Goal: Task Accomplishment & Management: Use online tool/utility

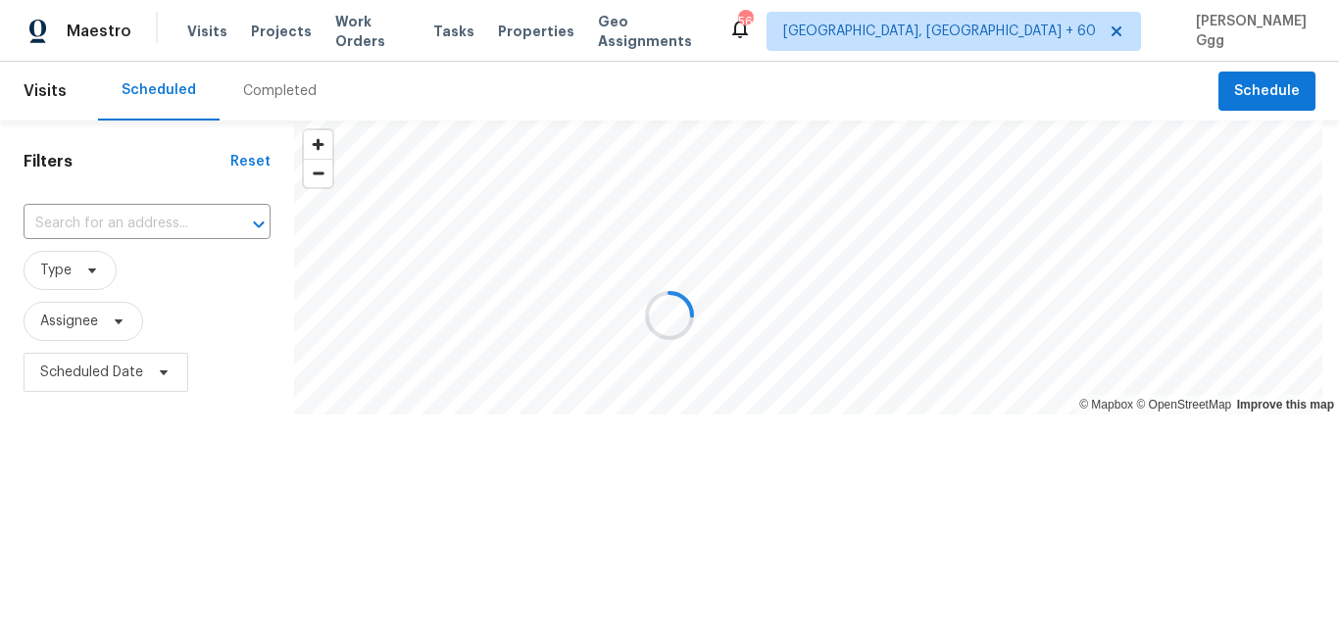
click at [285, 92] on div "Completed" at bounding box center [280, 91] width 74 height 20
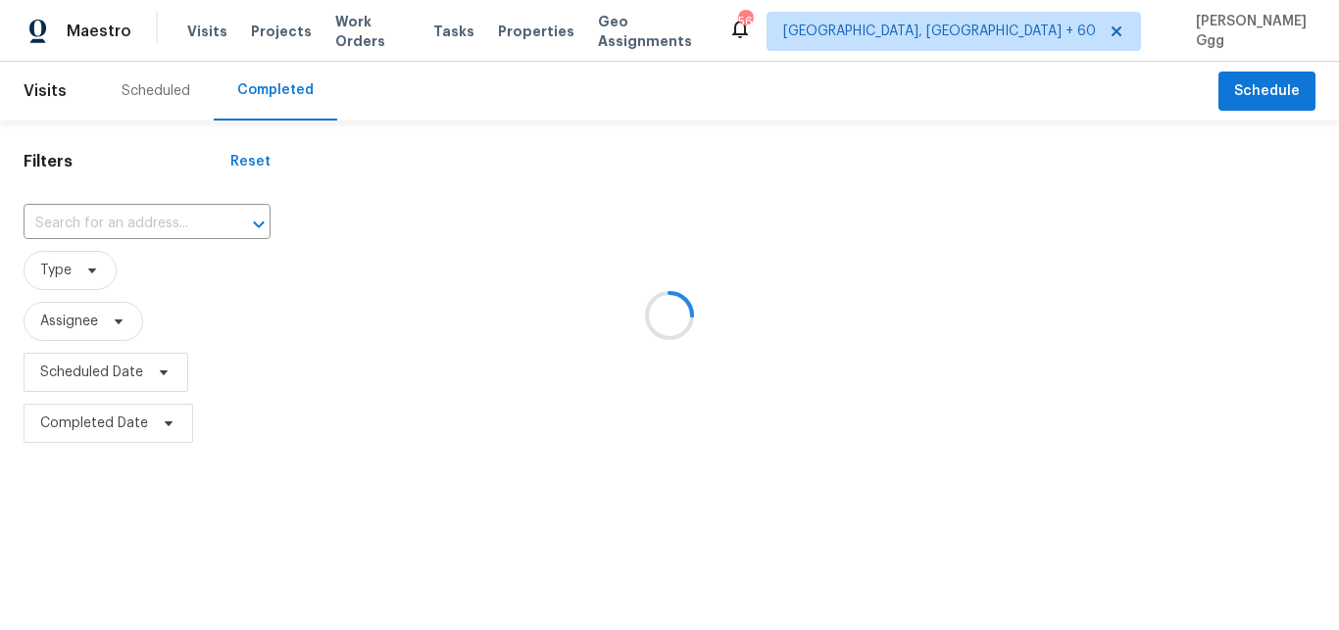
click at [93, 219] on div at bounding box center [669, 315] width 1339 height 630
click at [62, 218] on div at bounding box center [669, 315] width 1339 height 630
click at [62, 218] on input "text" at bounding box center [120, 224] width 192 height 30
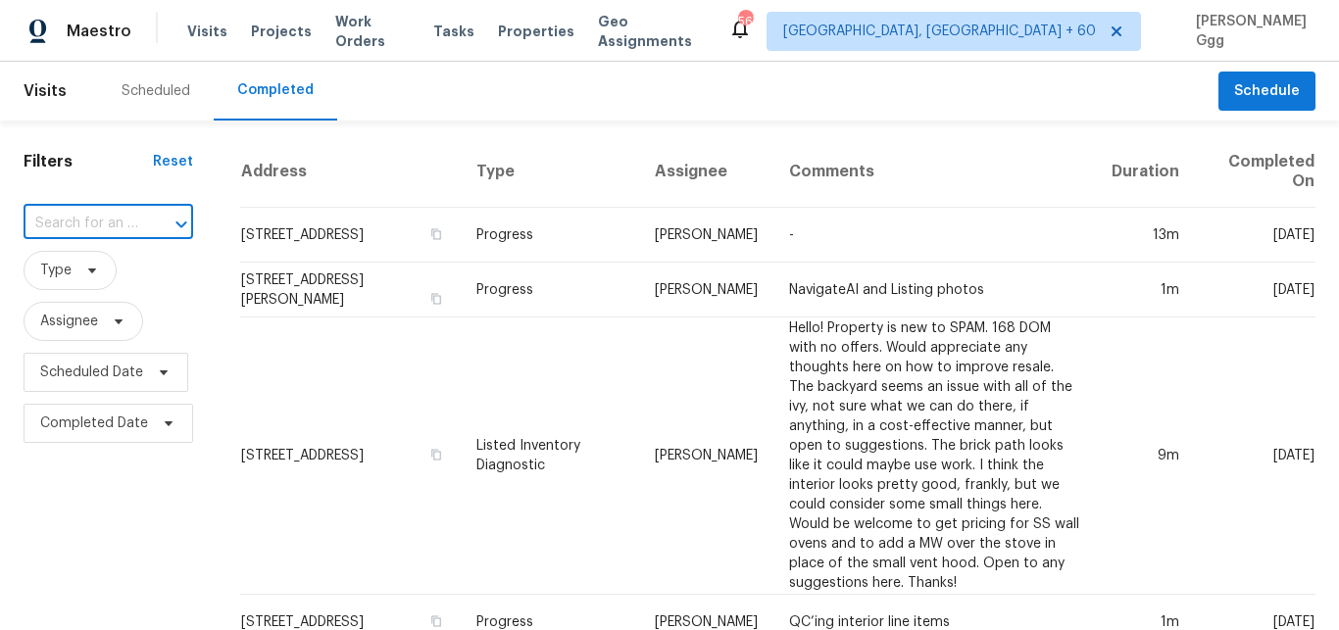
paste input "[STREET_ADDRESS][PERSON_NAME]"
type input "[STREET_ADDRESS][PERSON_NAME]"
click at [88, 271] on li "[STREET_ADDRESS][PERSON_NAME]" at bounding box center [107, 278] width 167 height 53
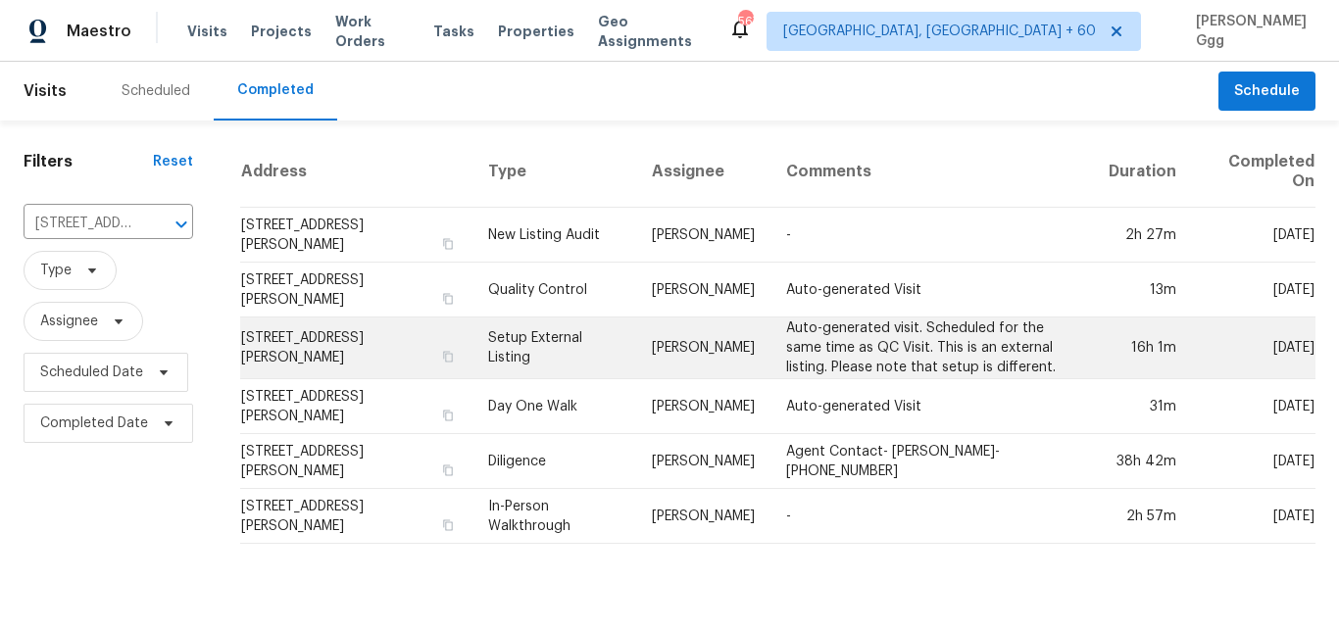
click at [503, 341] on td "Setup External Listing" at bounding box center [555, 349] width 164 height 62
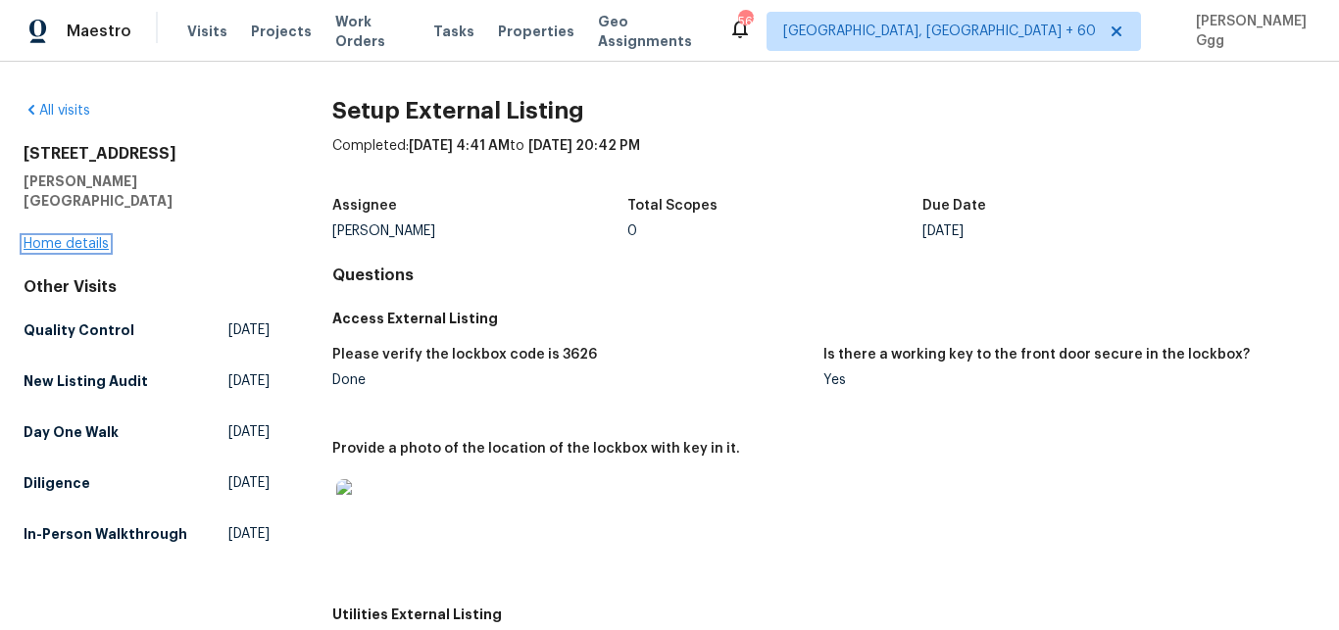
click at [92, 237] on link "Home details" at bounding box center [66, 244] width 85 height 14
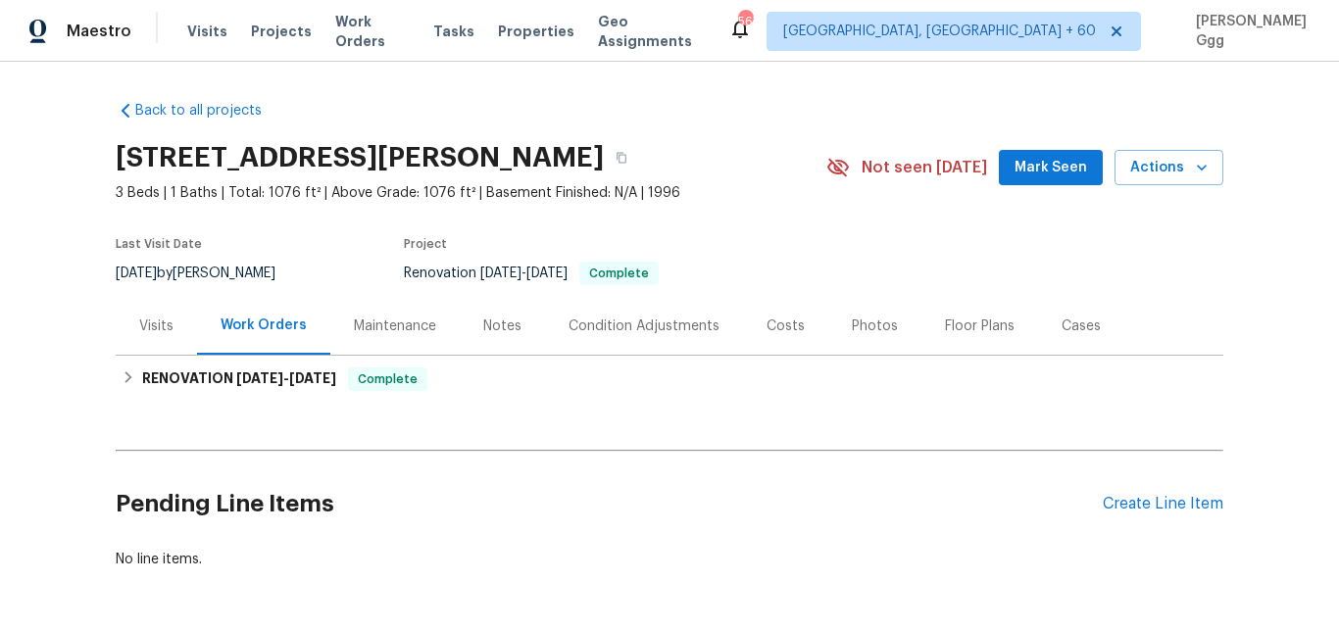
click at [868, 325] on div "Photos" at bounding box center [875, 327] width 46 height 20
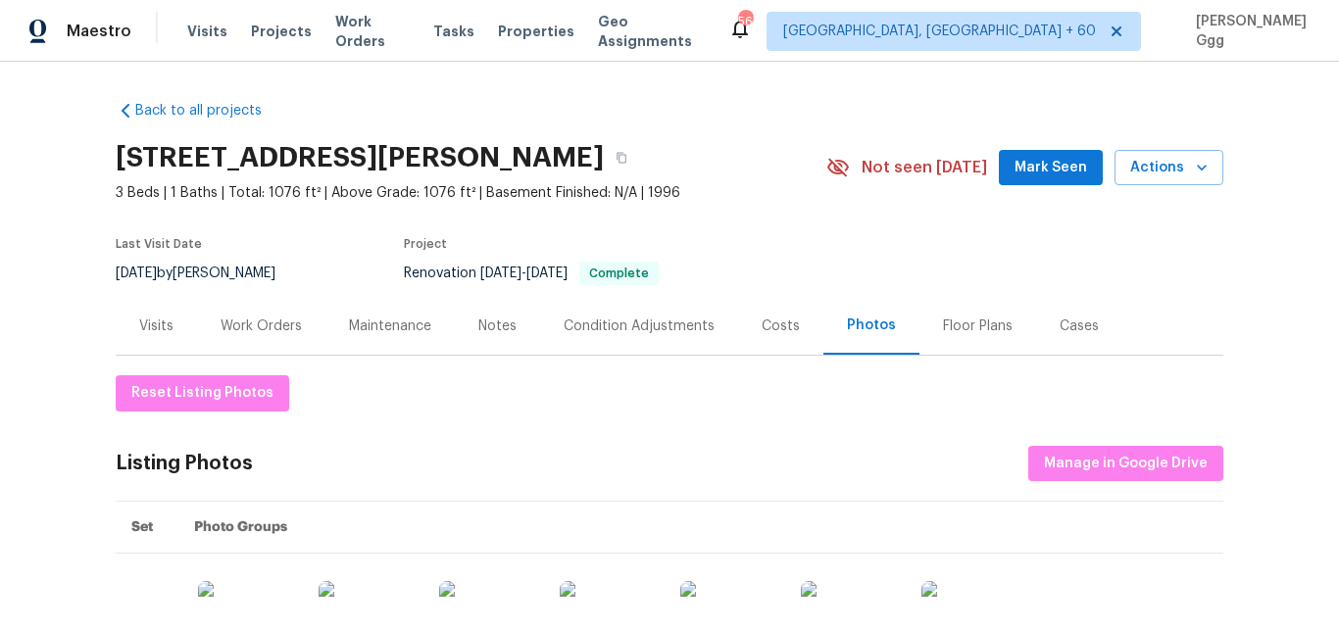
scroll to position [82, 0]
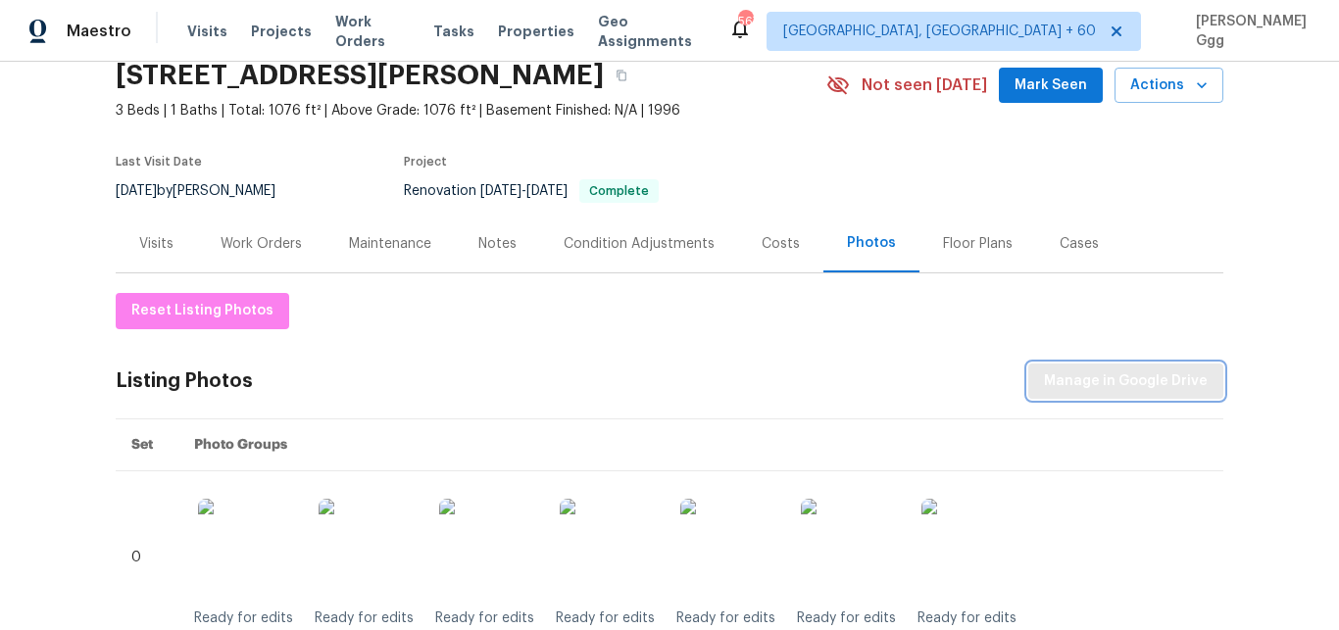
click at [1091, 366] on button "Manage in Google Drive" at bounding box center [1125, 382] width 195 height 36
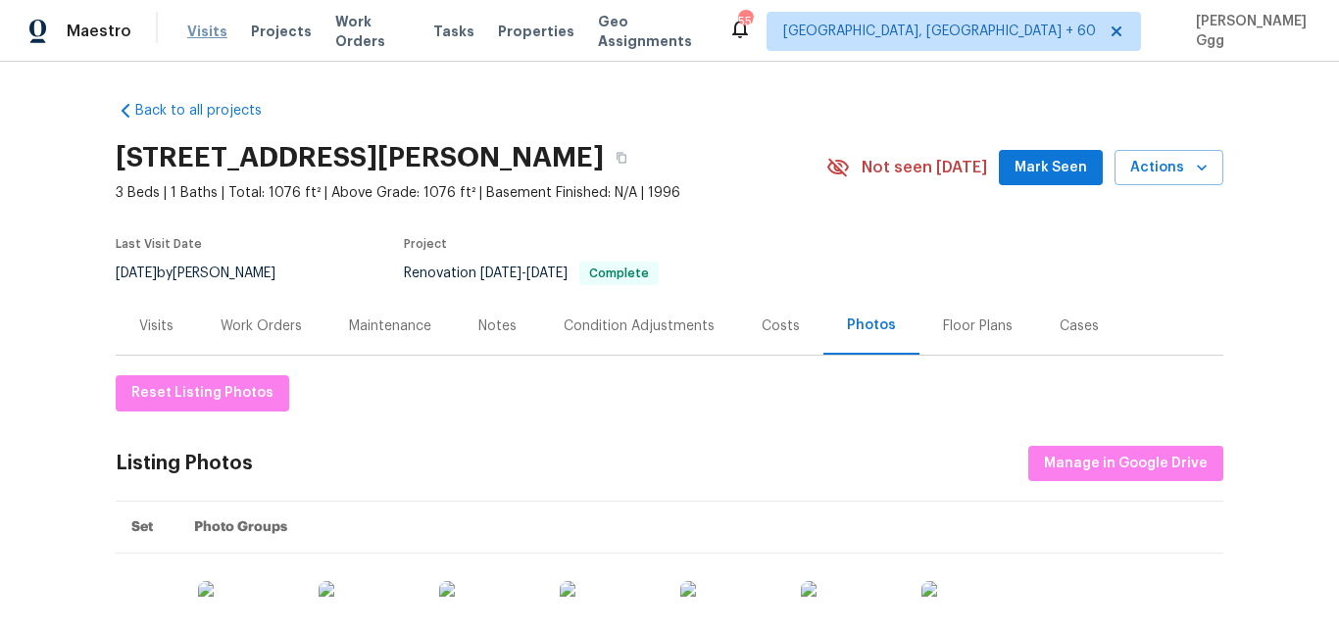
click at [190, 32] on span "Visits" at bounding box center [207, 32] width 40 height 20
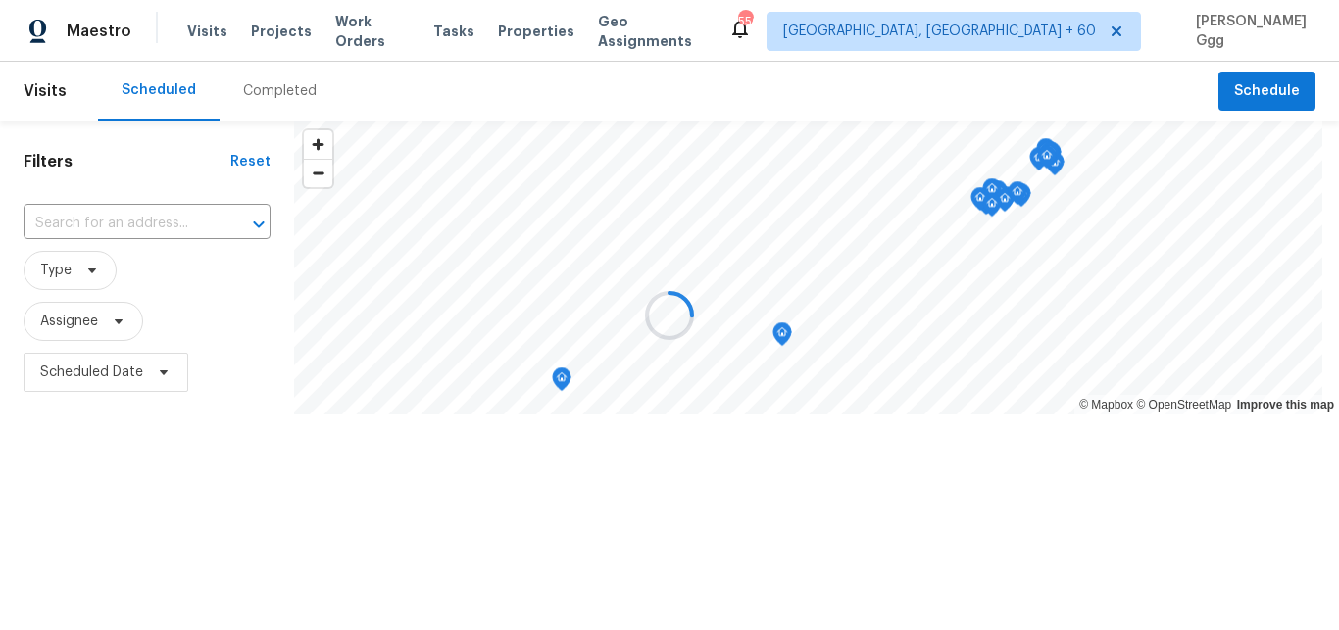
click at [257, 90] on div "Completed" at bounding box center [280, 91] width 74 height 20
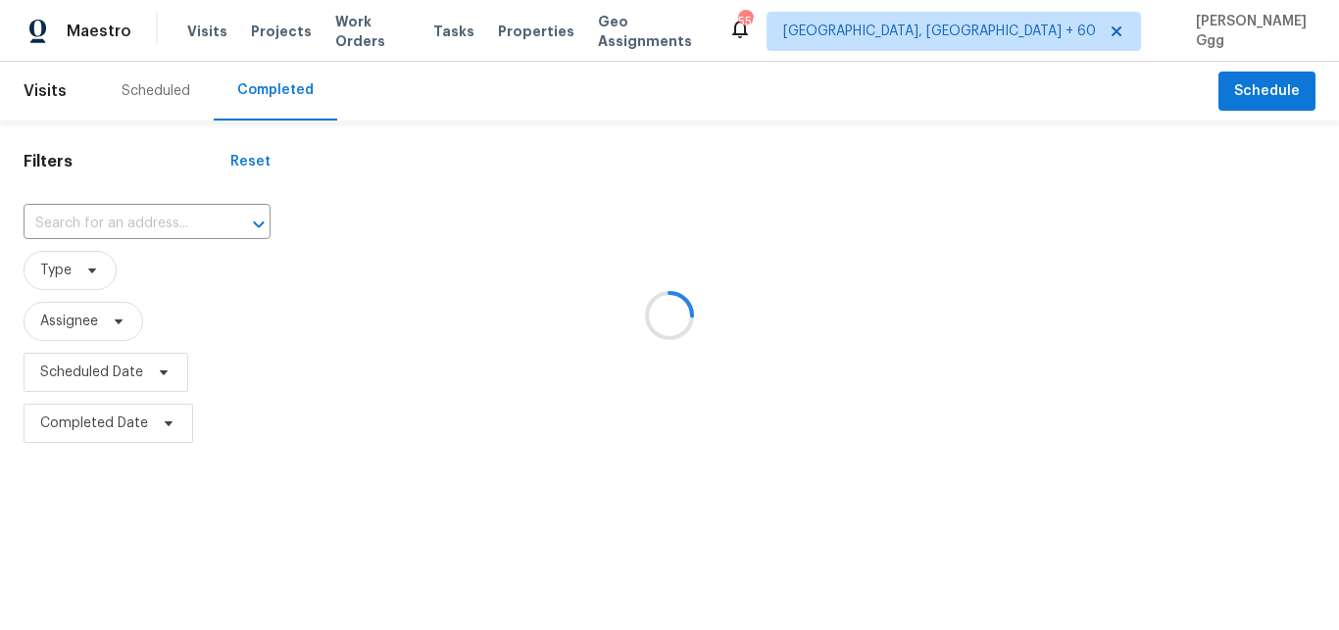
click at [85, 225] on div at bounding box center [669, 315] width 1339 height 630
click at [52, 228] on div at bounding box center [669, 315] width 1339 height 630
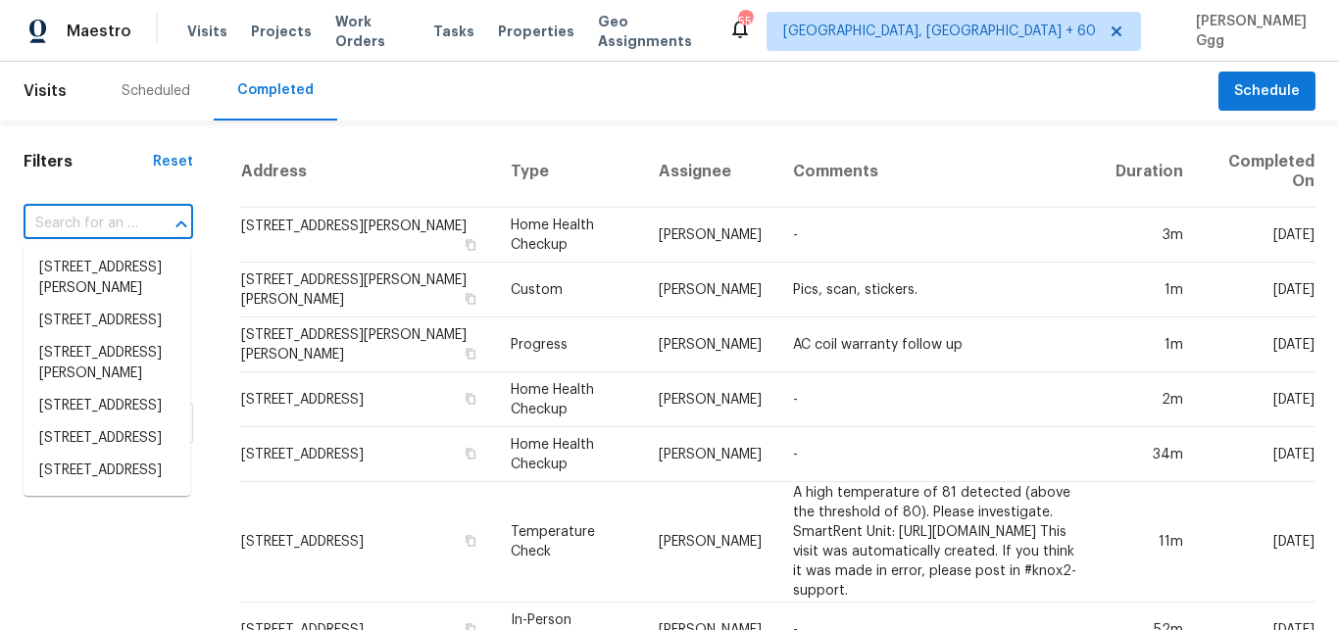
paste input "[STREET_ADDRESS]"
type input "[STREET_ADDRESS]"
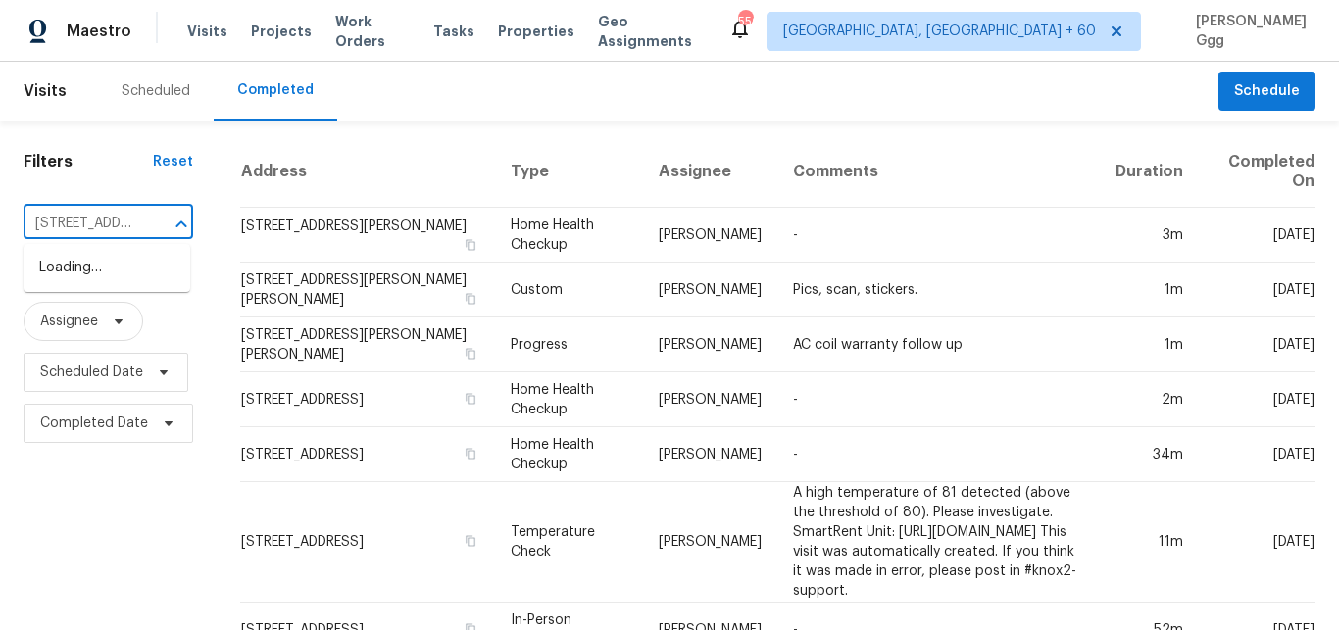
scroll to position [0, 132]
click at [68, 283] on li "[STREET_ADDRESS]" at bounding box center [107, 268] width 167 height 32
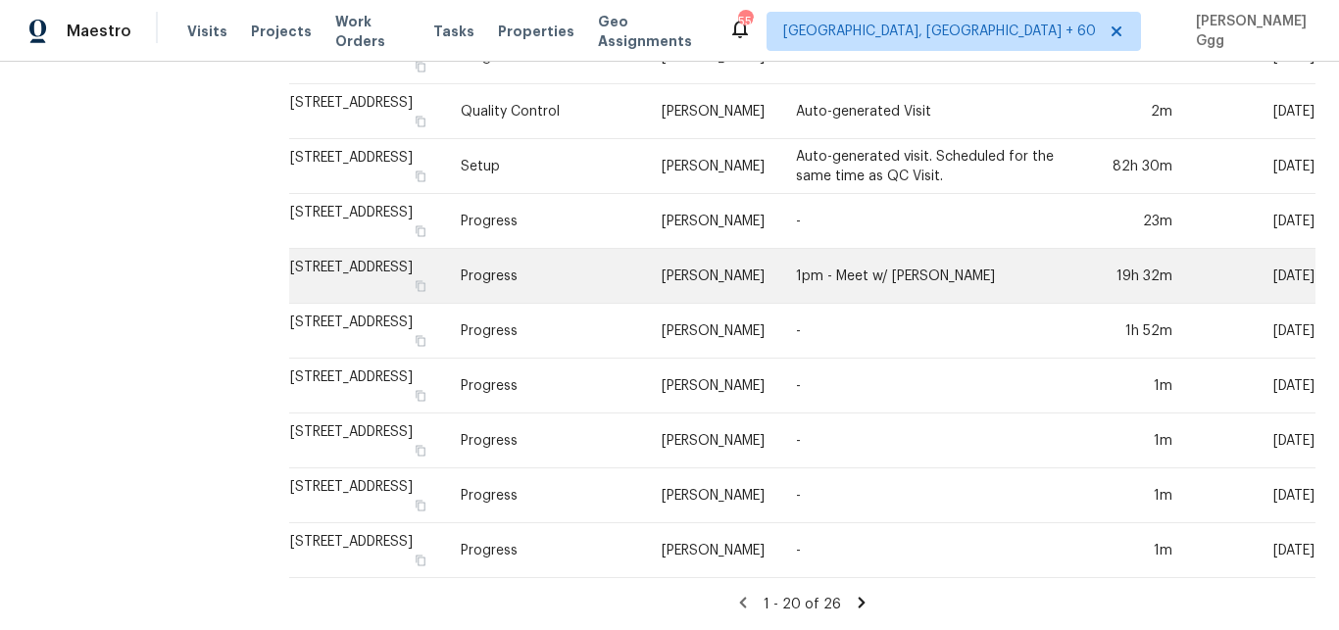
scroll to position [659, 0]
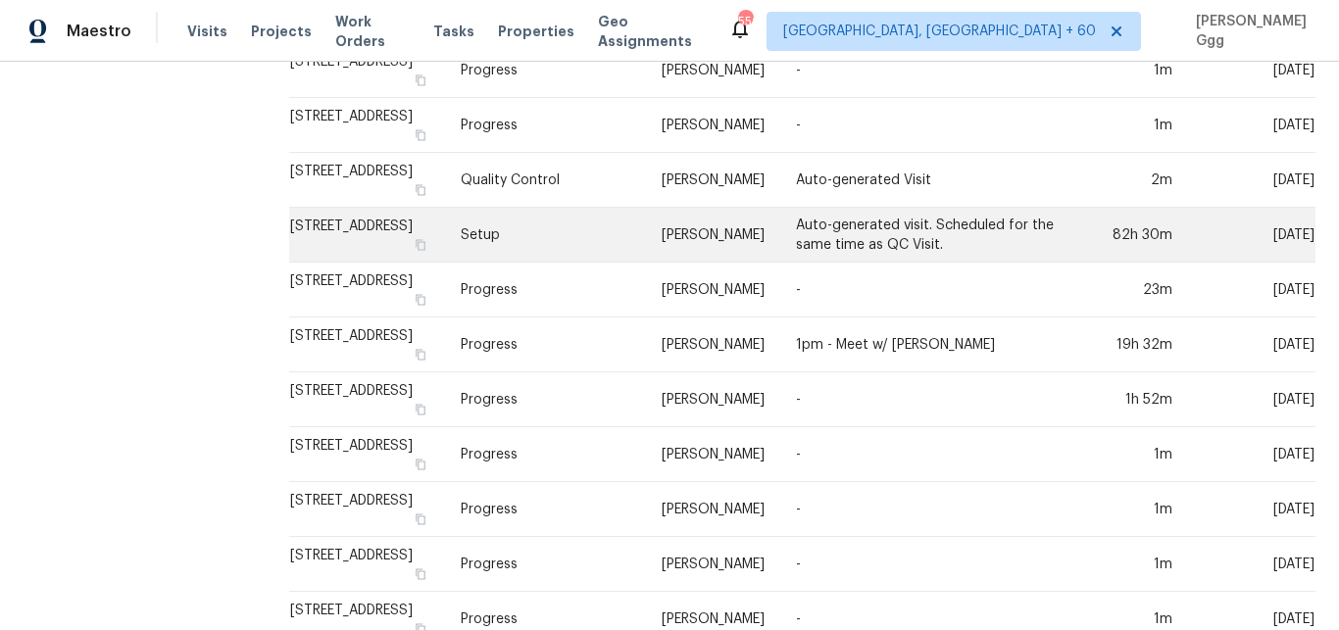
click at [503, 234] on td "Setup" at bounding box center [546, 235] width 202 height 55
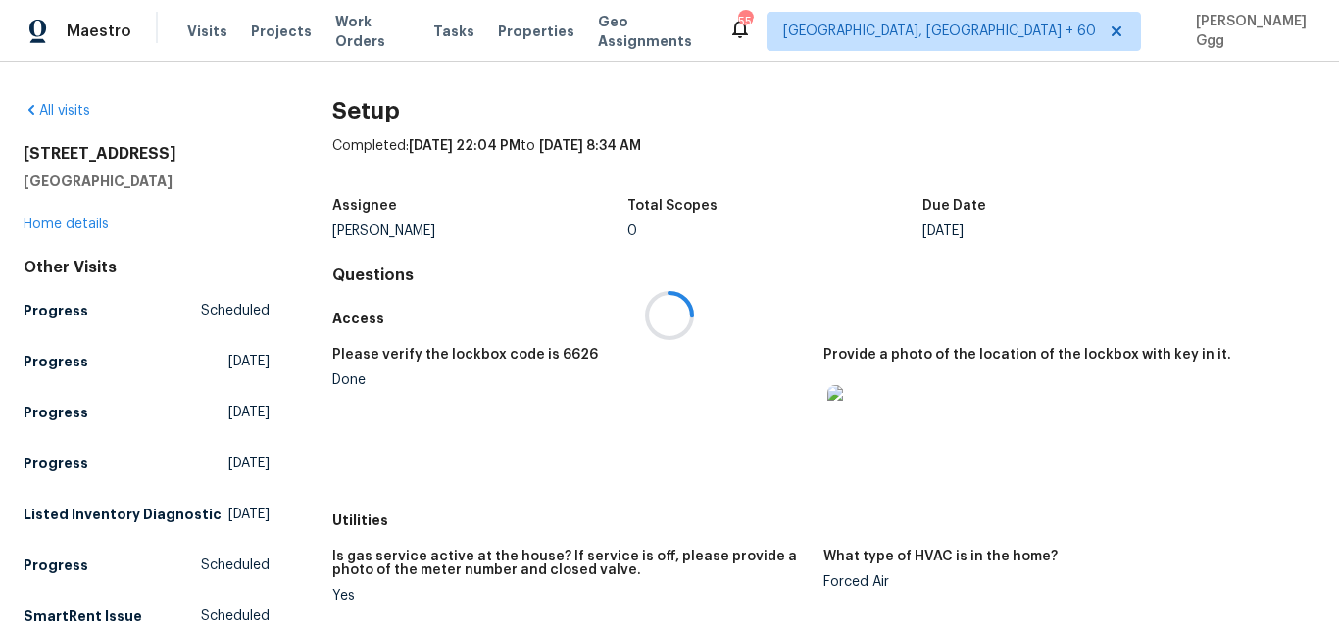
click at [59, 221] on div at bounding box center [669, 315] width 1339 height 630
click at [59, 221] on link "Home details" at bounding box center [66, 225] width 85 height 14
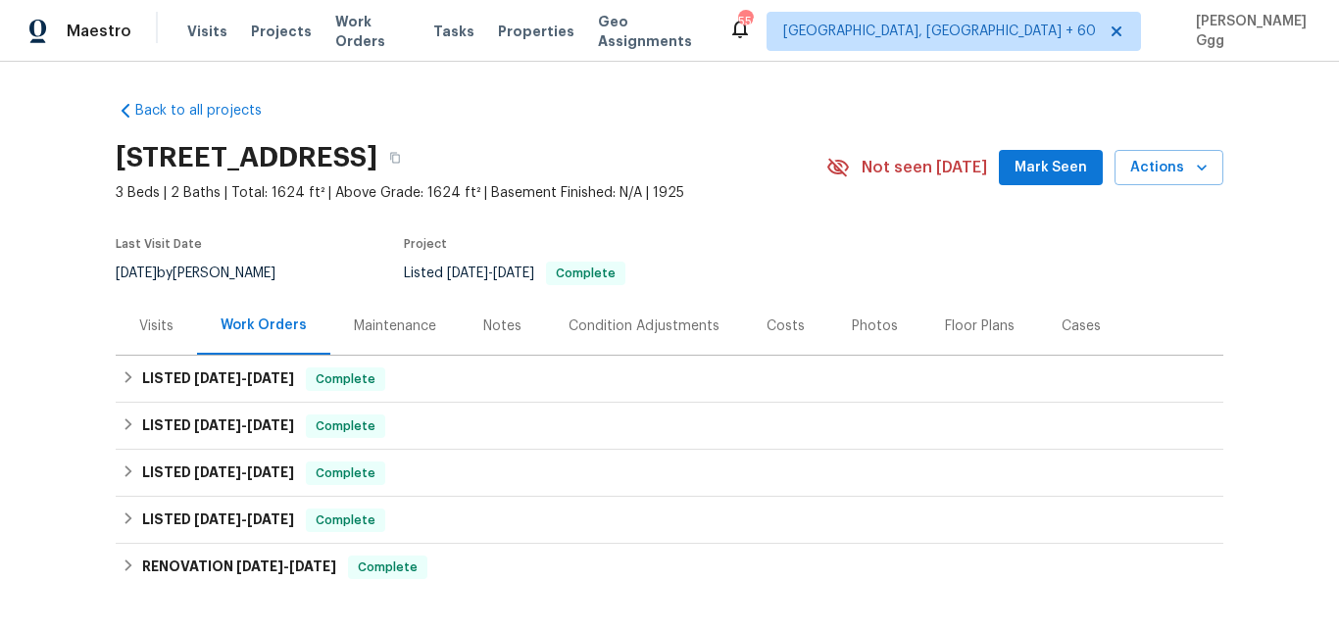
click at [852, 322] on div "Photos" at bounding box center [875, 327] width 46 height 20
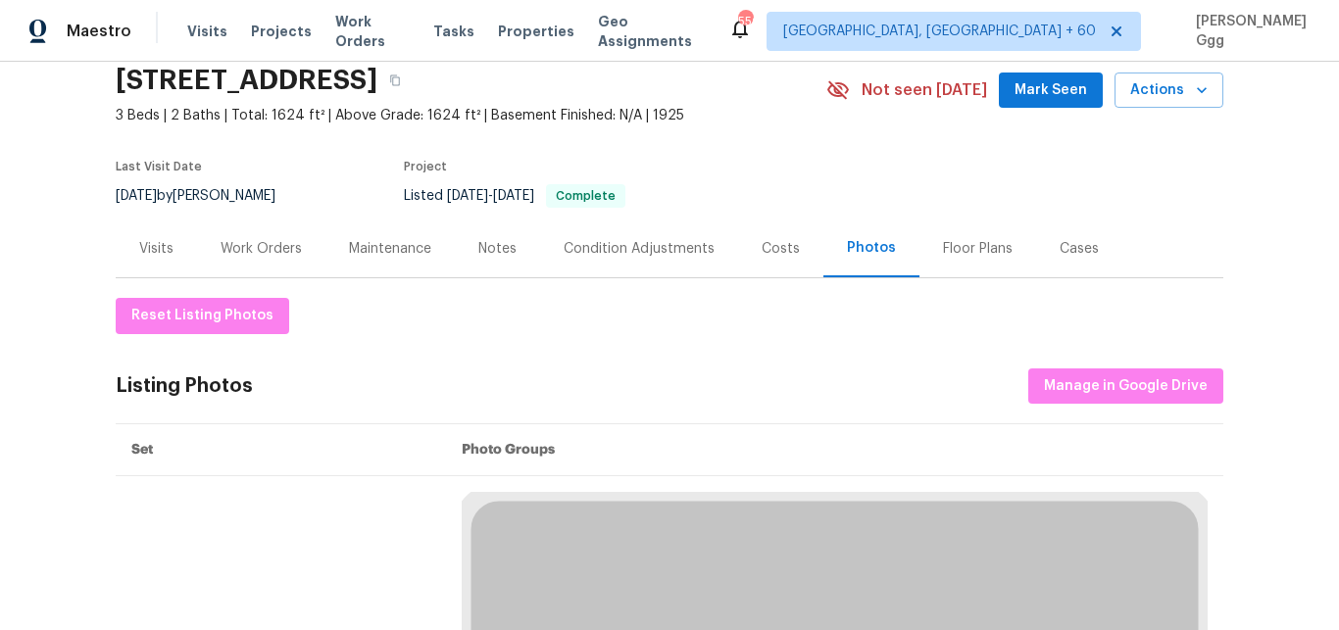
scroll to position [165, 0]
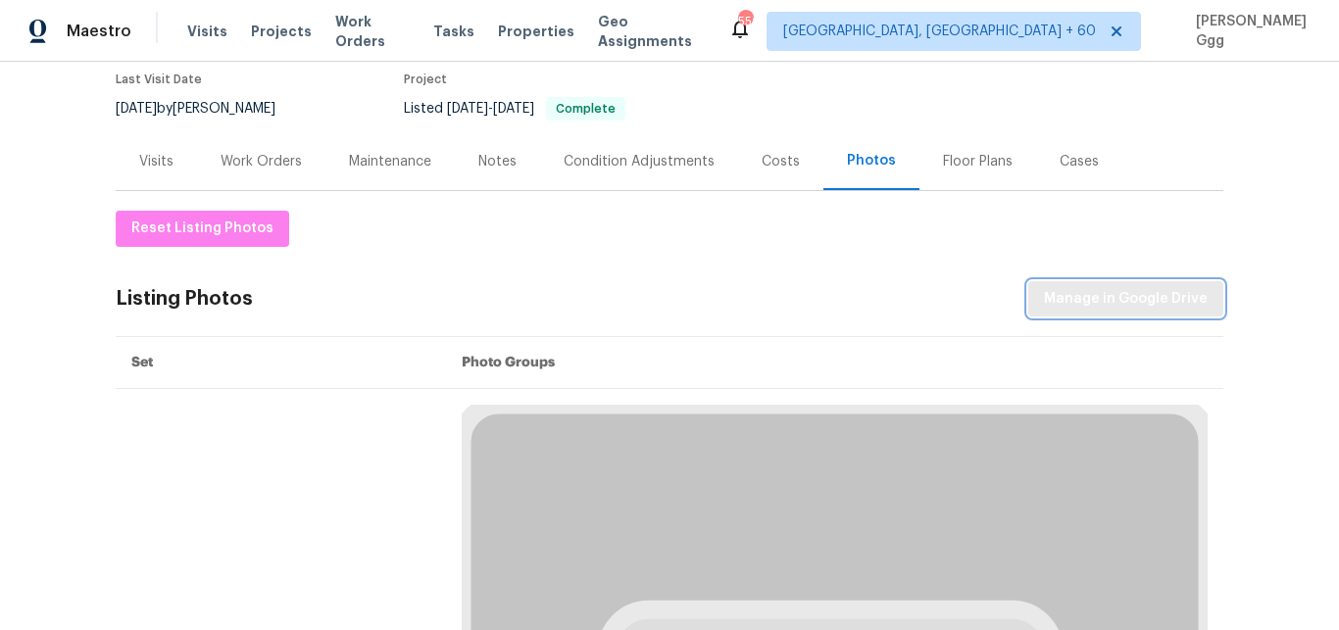
click at [1153, 301] on span "Manage in Google Drive" at bounding box center [1126, 299] width 164 height 25
